Goal: Check status: Check status

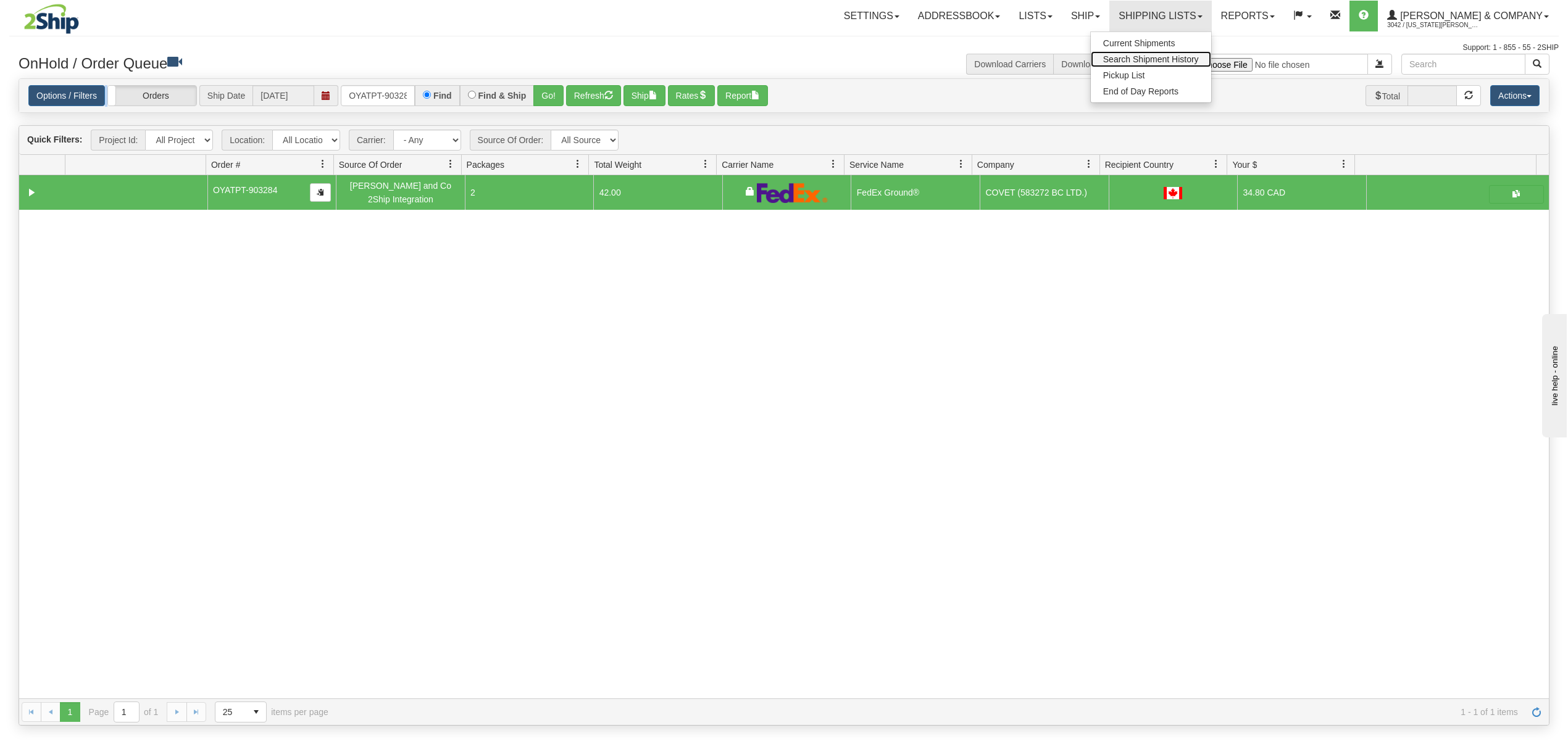
click at [1171, 55] on span "Search Shipment History" at bounding box center [1151, 59] width 96 height 10
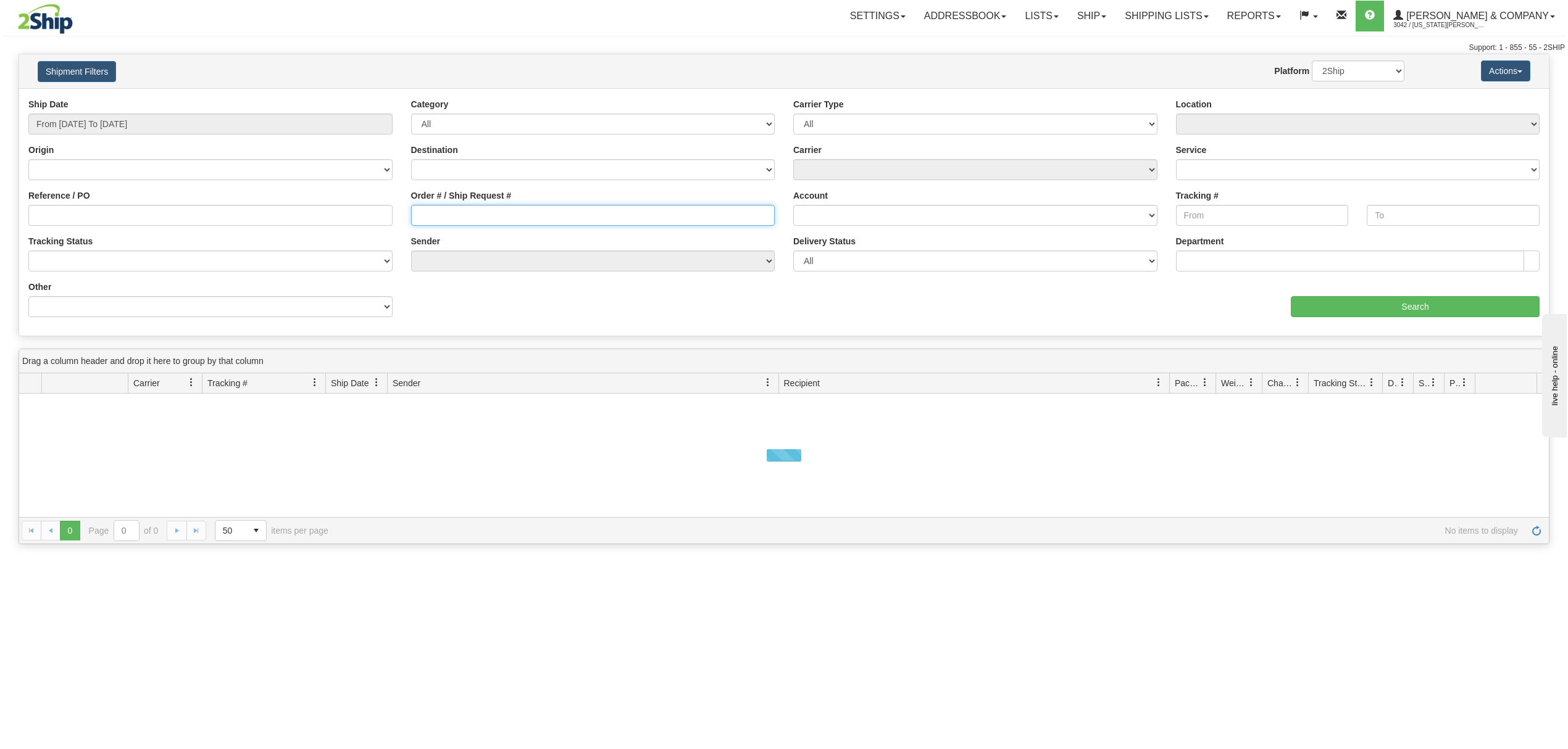
click at [445, 213] on input "Order # / Ship Request #" at bounding box center [593, 215] width 364 height 21
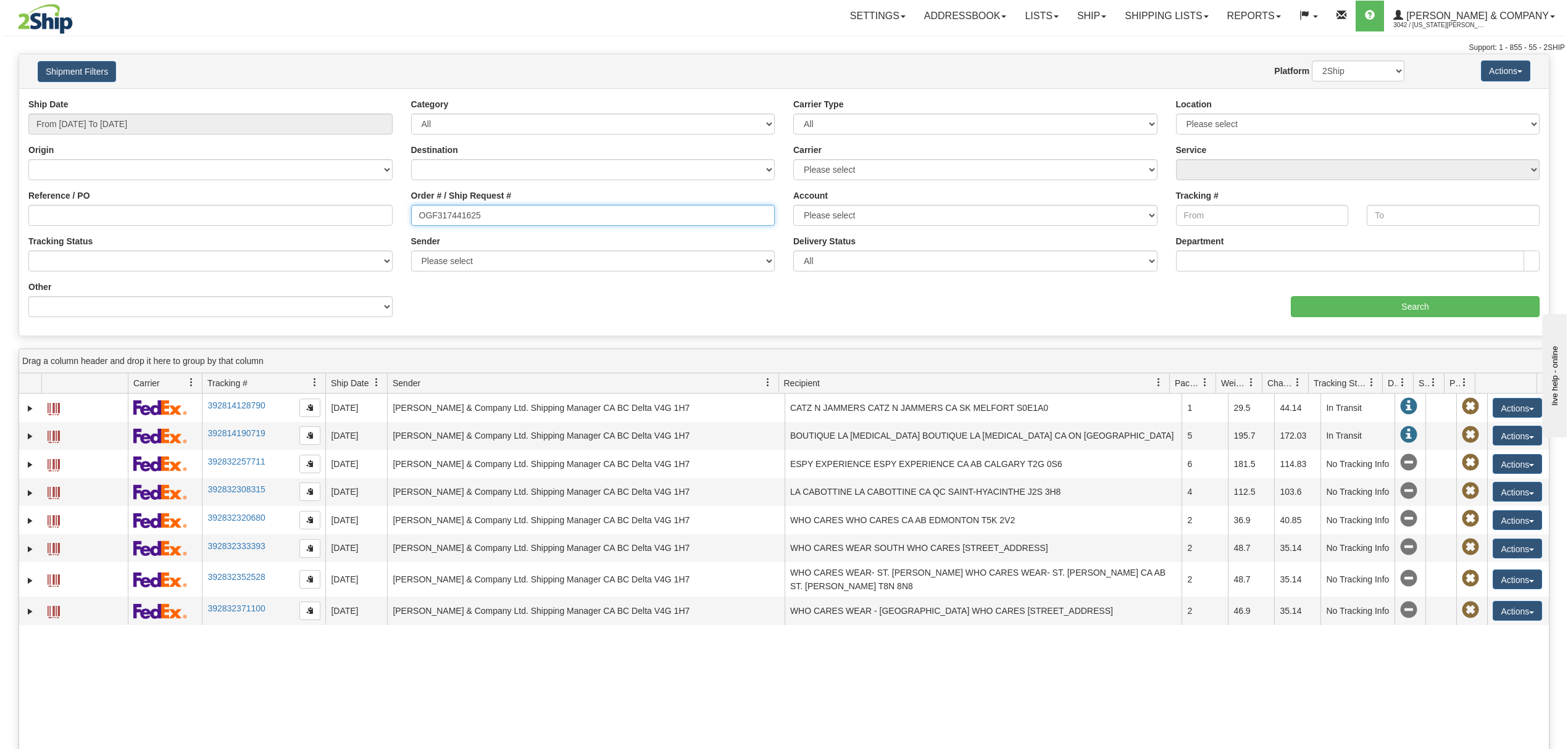
type input "OGF317441625"
click at [1427, 304] on input "Search" at bounding box center [1414, 307] width 248 height 21
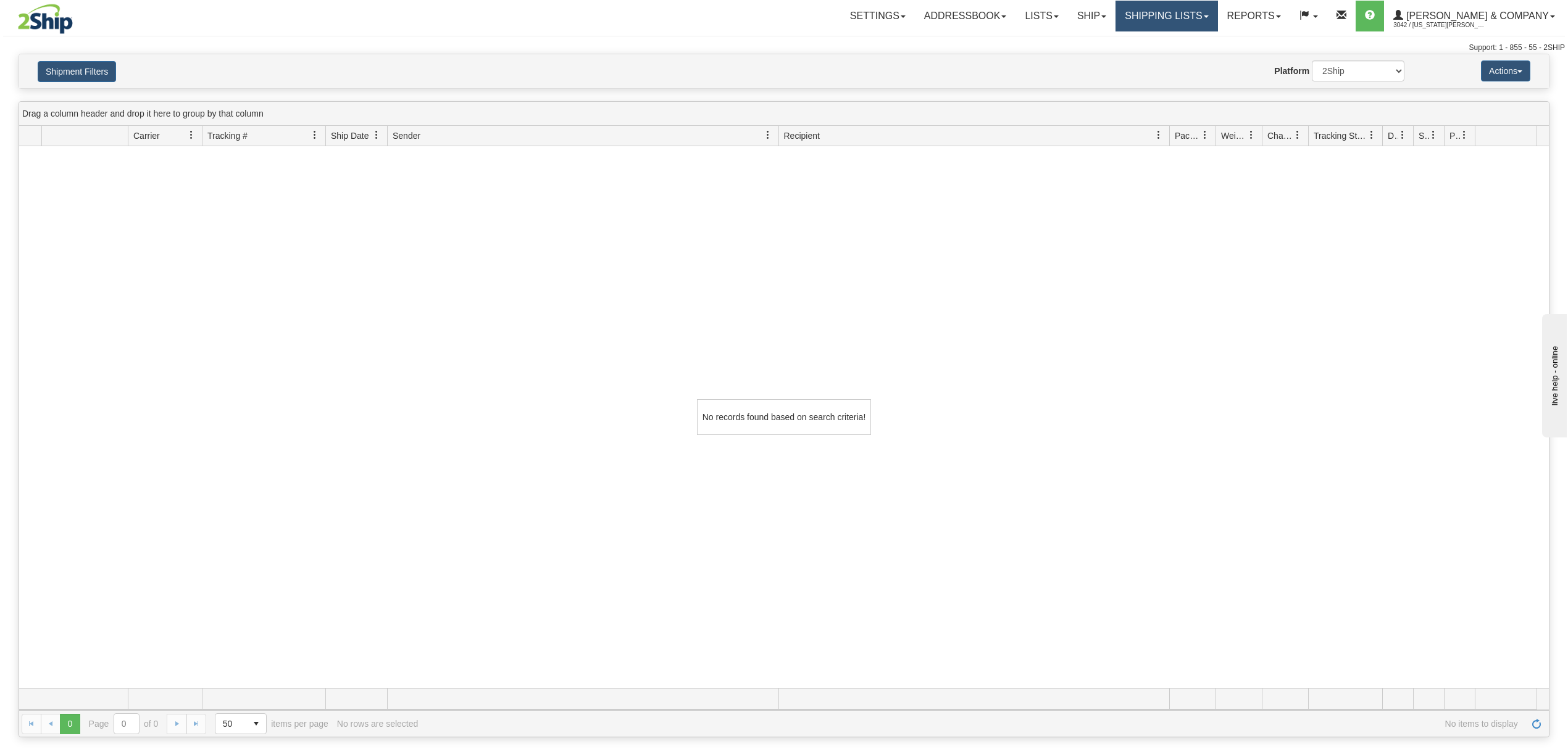
click at [1217, 23] on link "Shipping lists" at bounding box center [1166, 16] width 102 height 30
click at [1201, 52] on link "Search Shipment History" at bounding box center [1157, 58] width 120 height 16
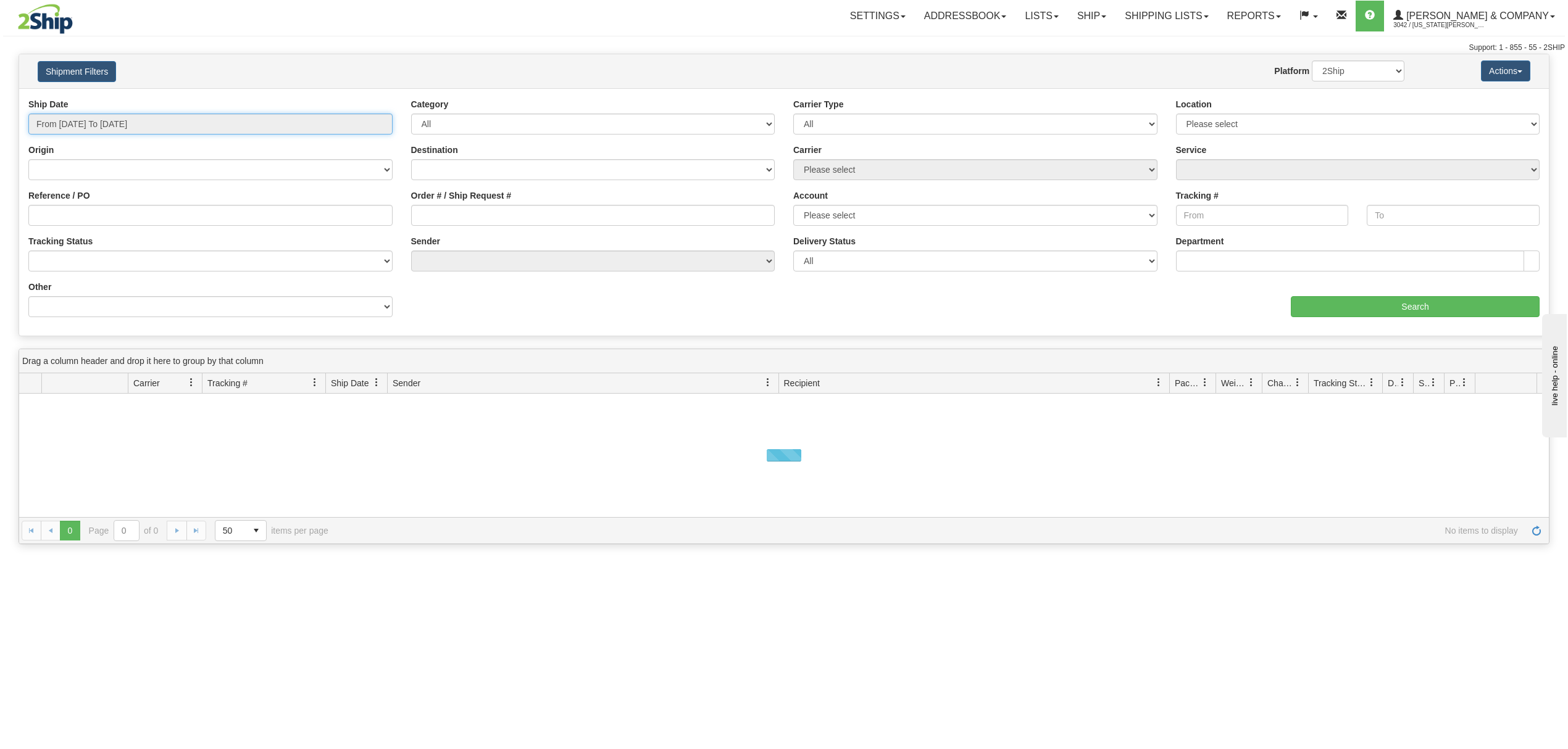
click at [155, 117] on input "From [DATE] To [DATE]" at bounding box center [211, 124] width 364 height 21
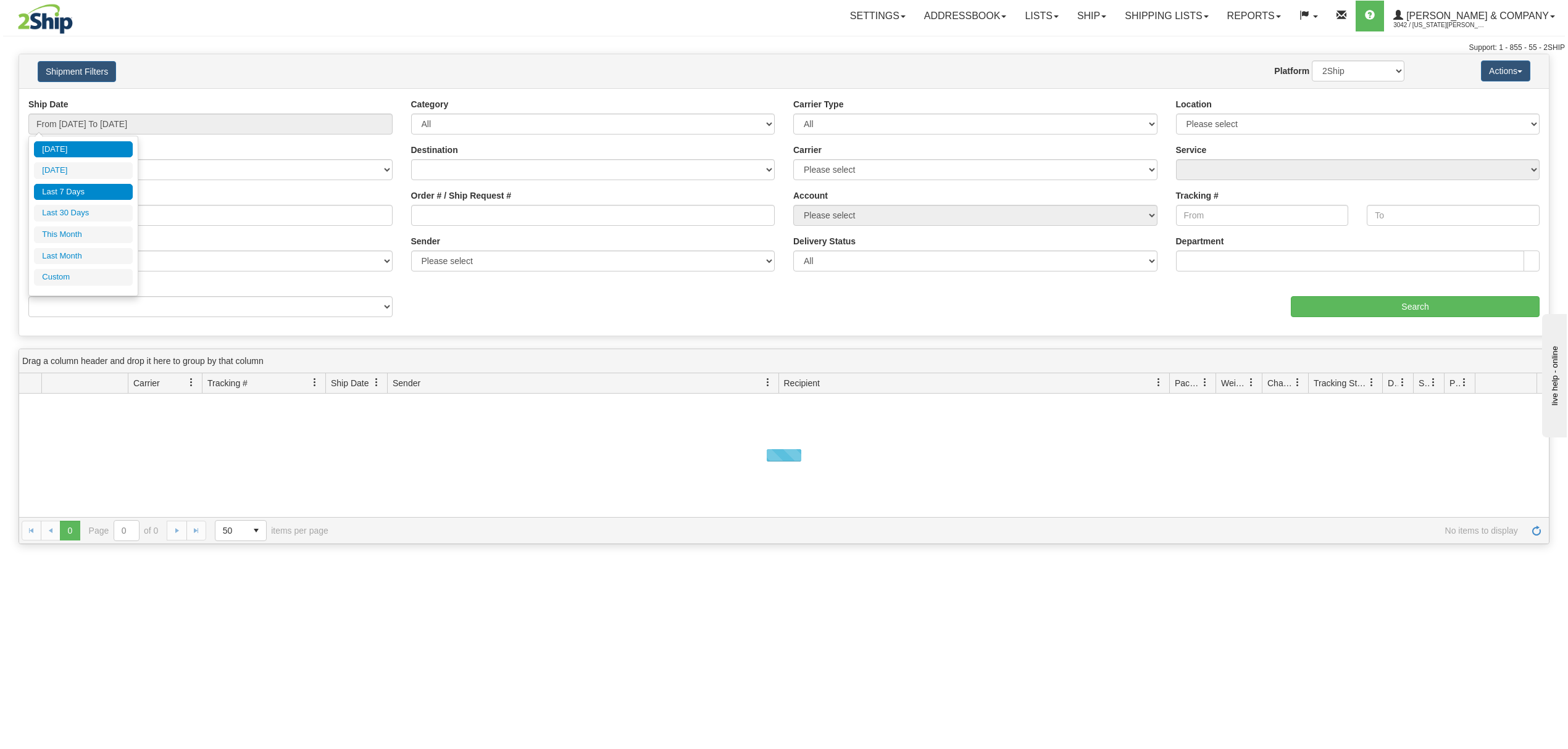
click at [90, 190] on li "Last 7 Days" at bounding box center [83, 192] width 99 height 17
type input "From 08/29/2025 To 09/04/2025"
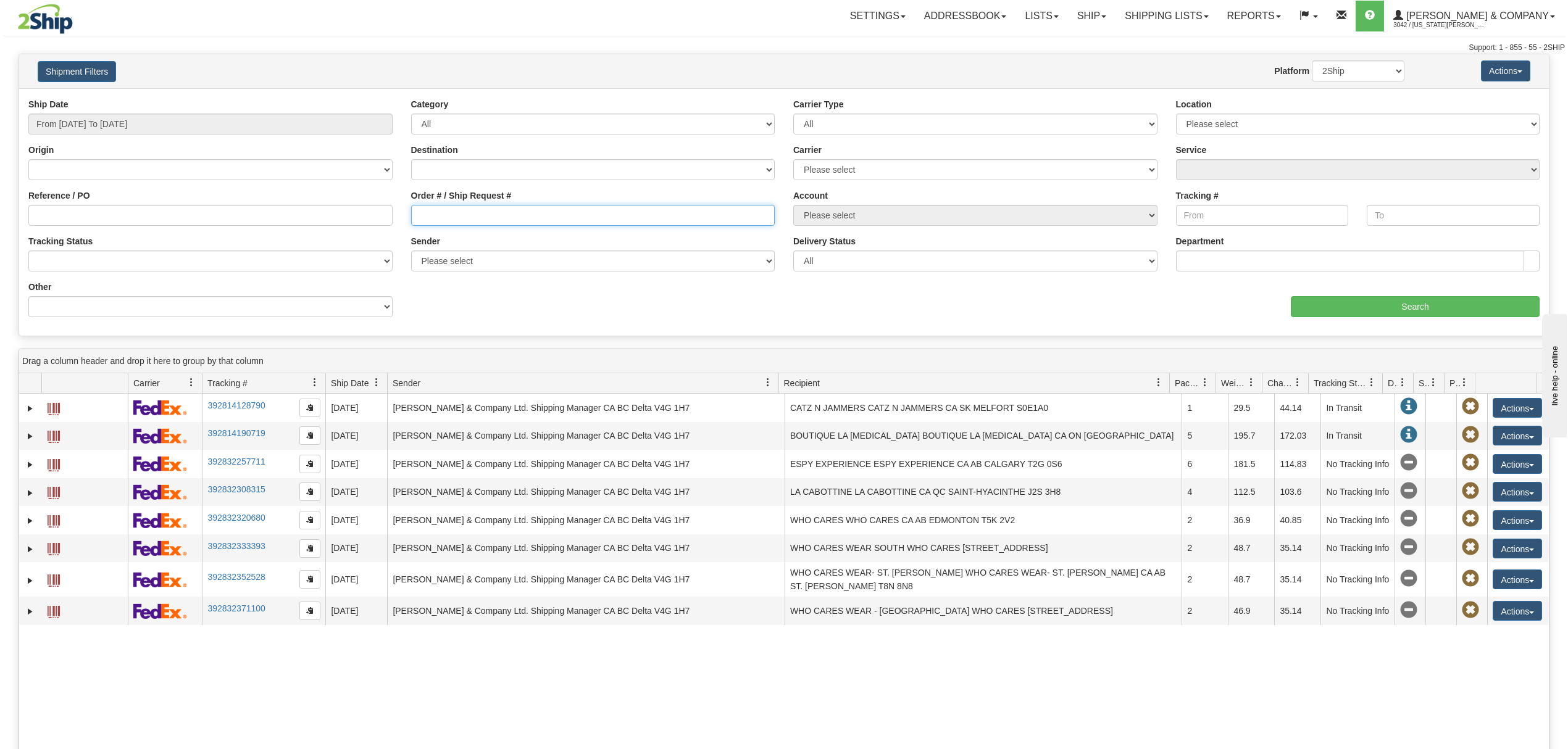
click at [466, 209] on input "Order # / Ship Request #" at bounding box center [593, 215] width 364 height 21
type input "OGF317441625"
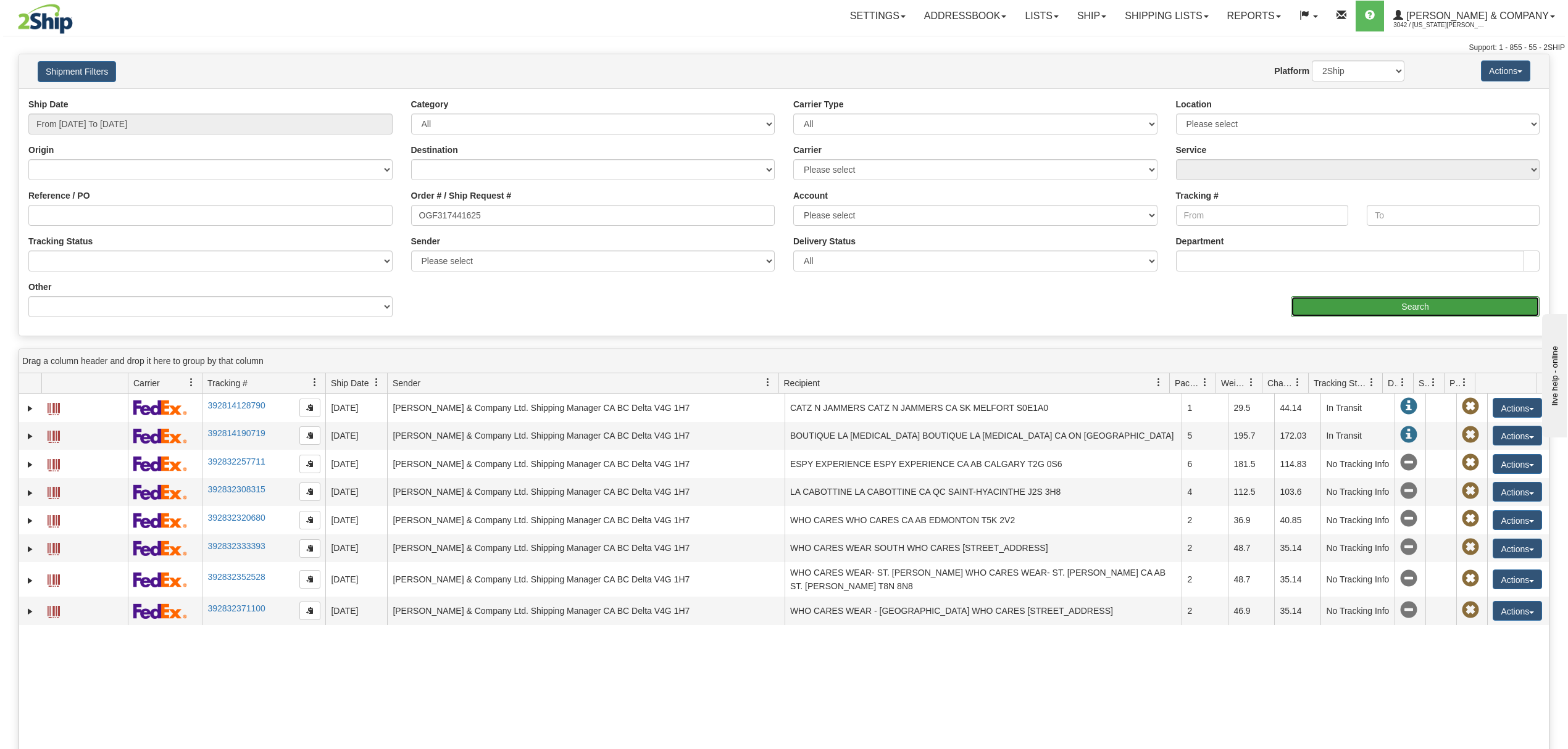
click at [1374, 312] on input "Search" at bounding box center [1414, 307] width 248 height 21
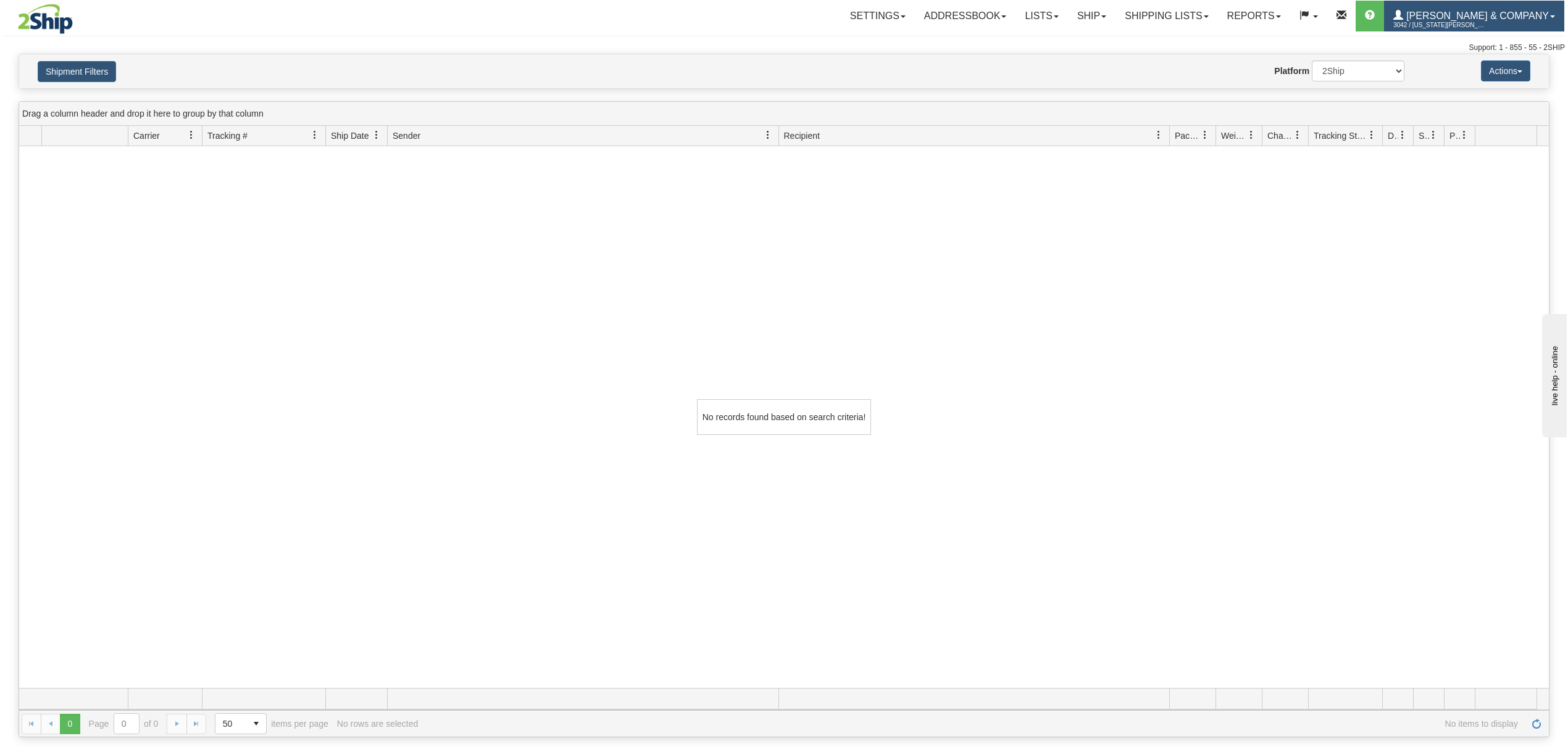
click at [1473, 10] on span "[PERSON_NAME] & Company" at bounding box center [1476, 15] width 146 height 10
click at [1453, 79] on span at bounding box center [1454, 74] width 8 height 8
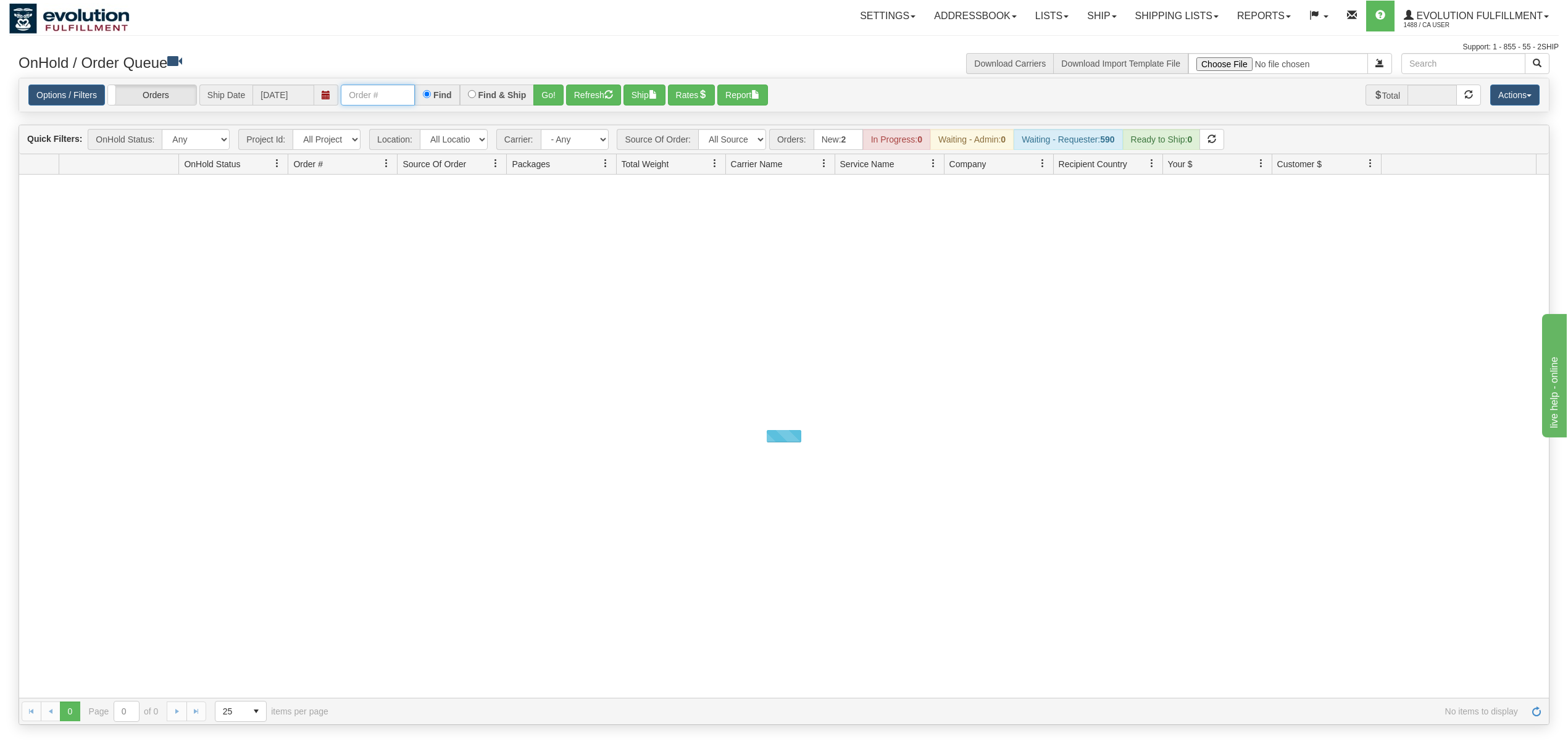
click at [391, 92] on input "text" at bounding box center [378, 95] width 74 height 21
